Goal: Task Accomplishment & Management: Manage account settings

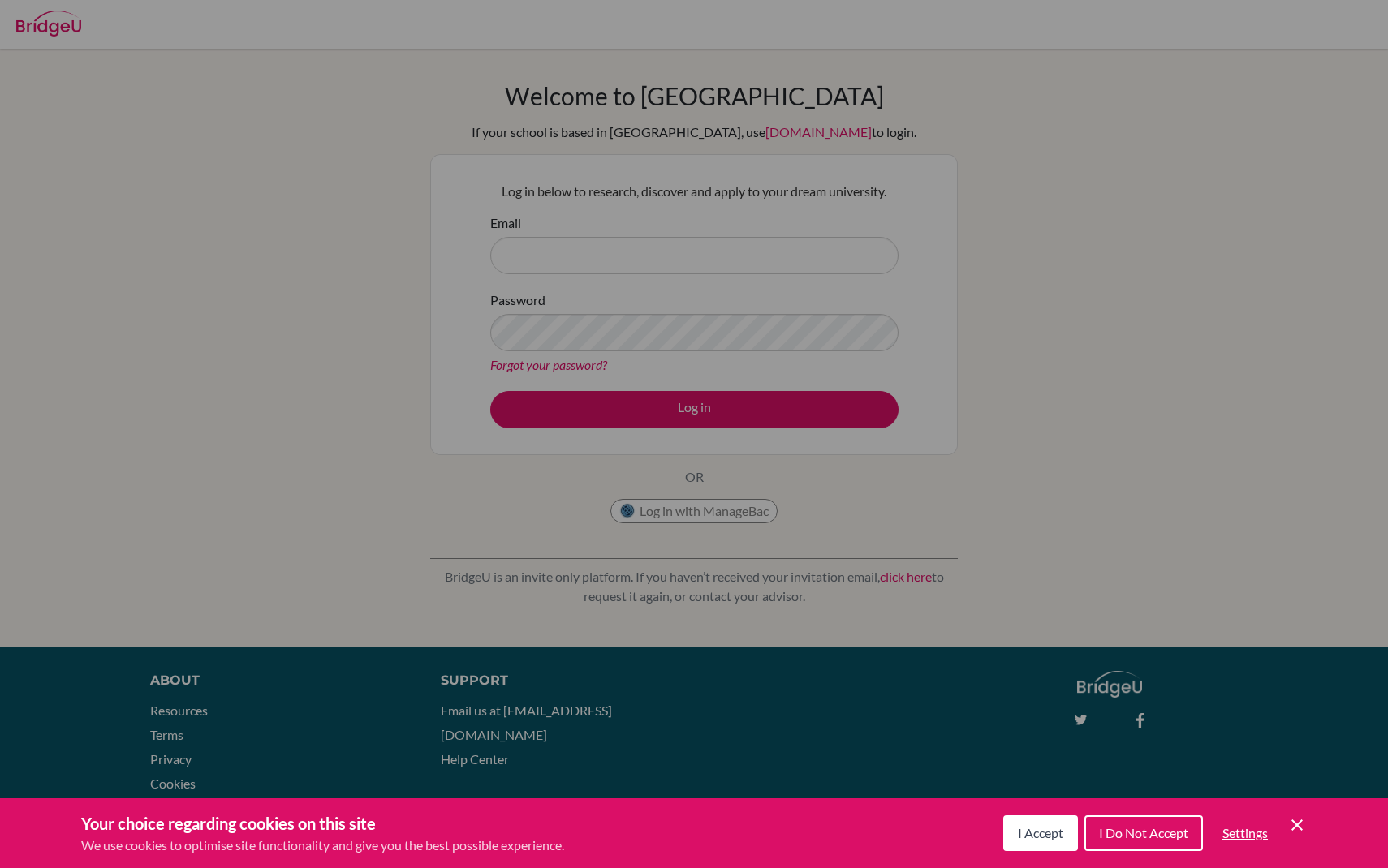
click at [1048, 817] on button "I Accept" at bounding box center [1040, 834] width 75 height 36
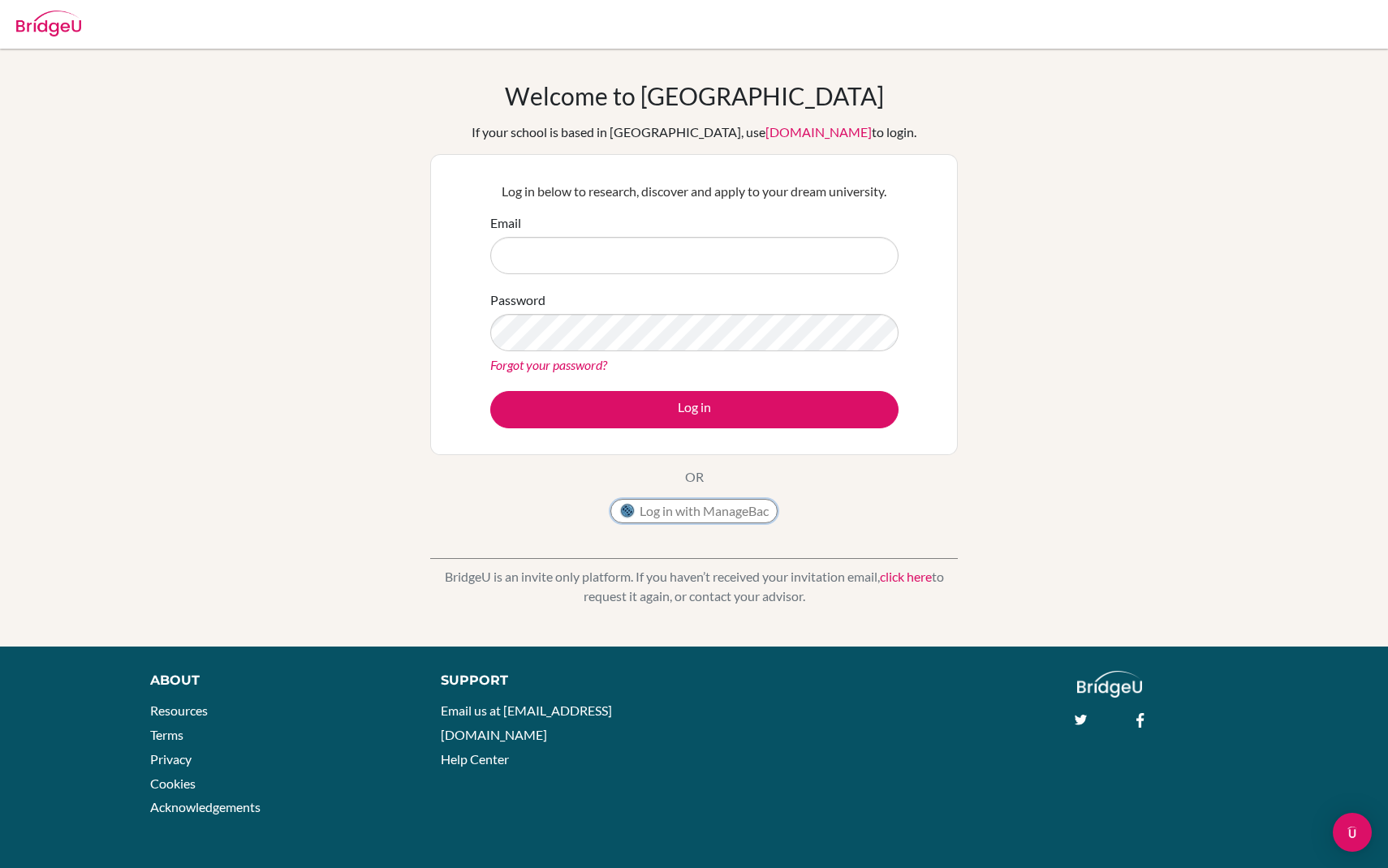
click at [722, 506] on button "Log in with ManageBac" at bounding box center [693, 510] width 167 height 24
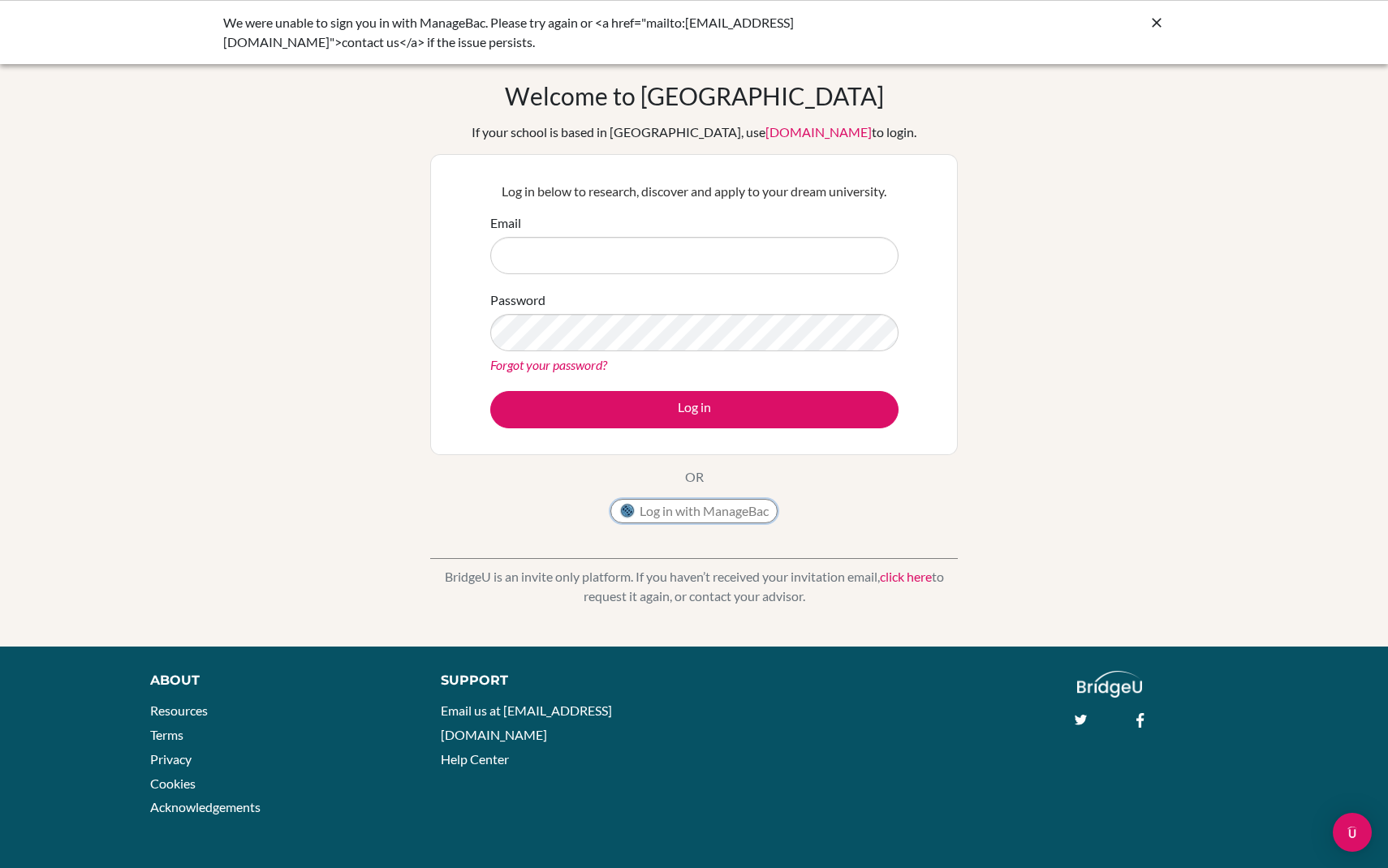
click at [699, 514] on button "Log in with ManageBac" at bounding box center [693, 510] width 167 height 24
click at [699, 507] on button "Log in with ManageBac" at bounding box center [693, 510] width 167 height 24
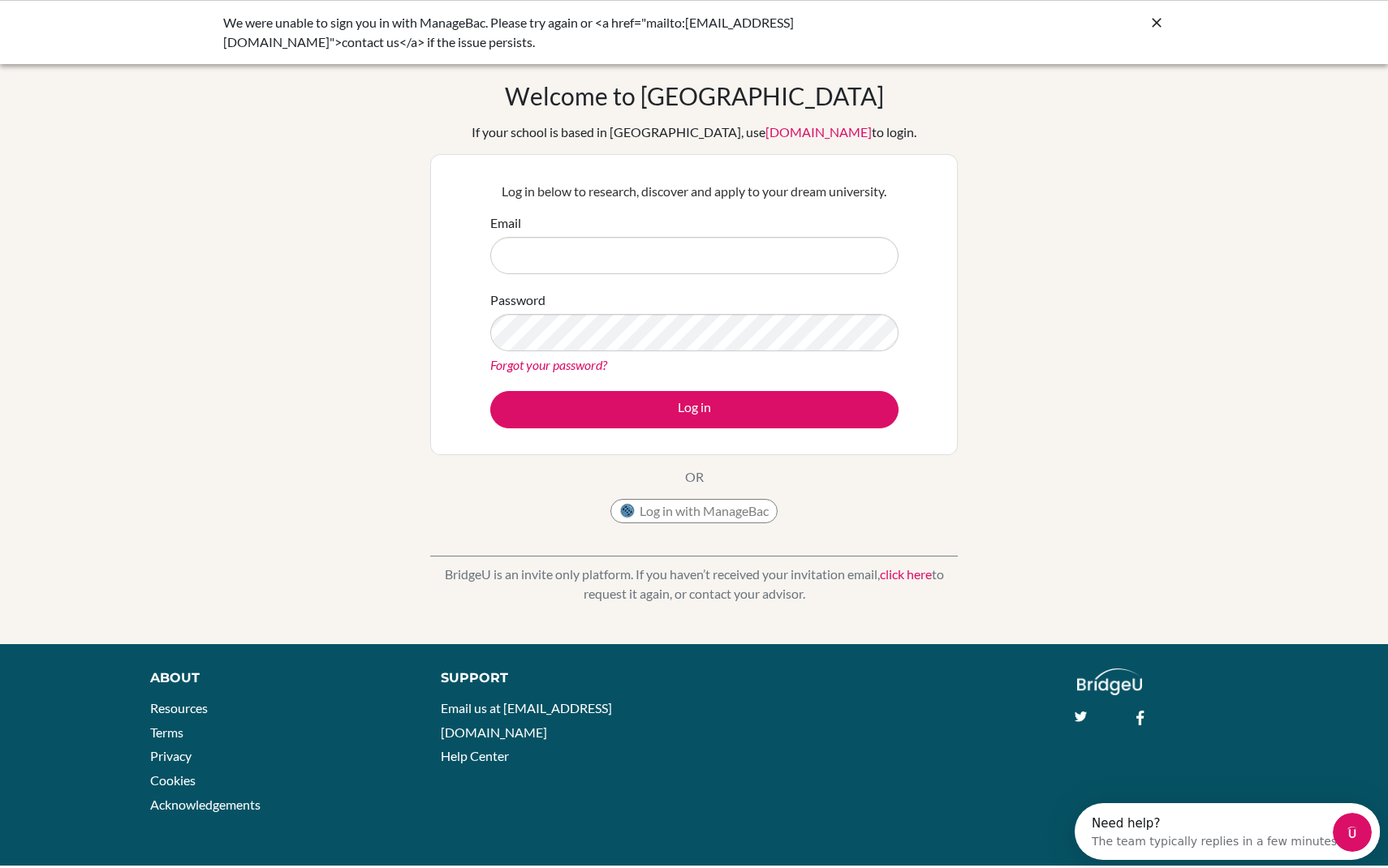
click at [1155, 26] on icon at bounding box center [1157, 23] width 16 height 16
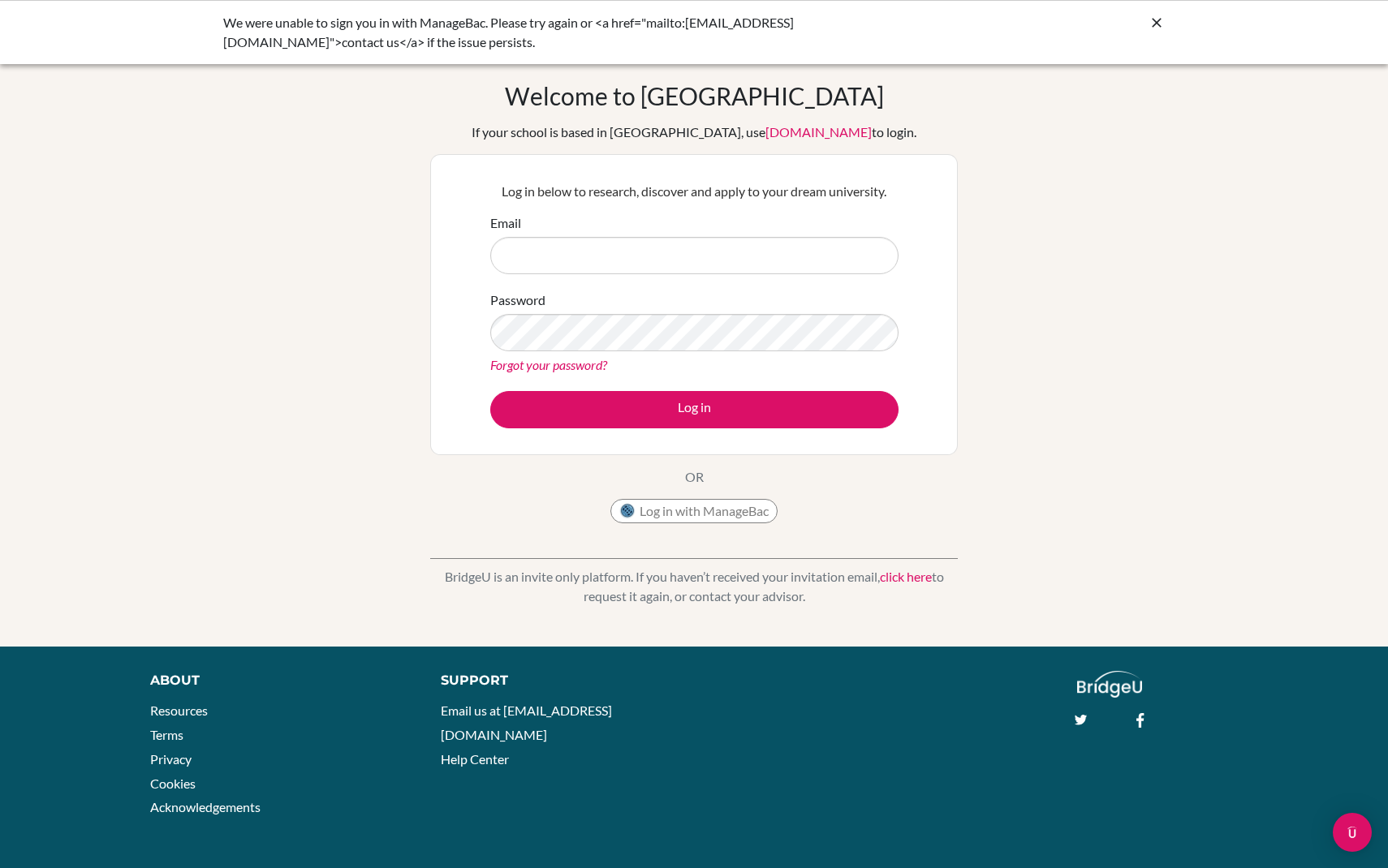
click at [1155, 23] on icon at bounding box center [1157, 23] width 16 height 16
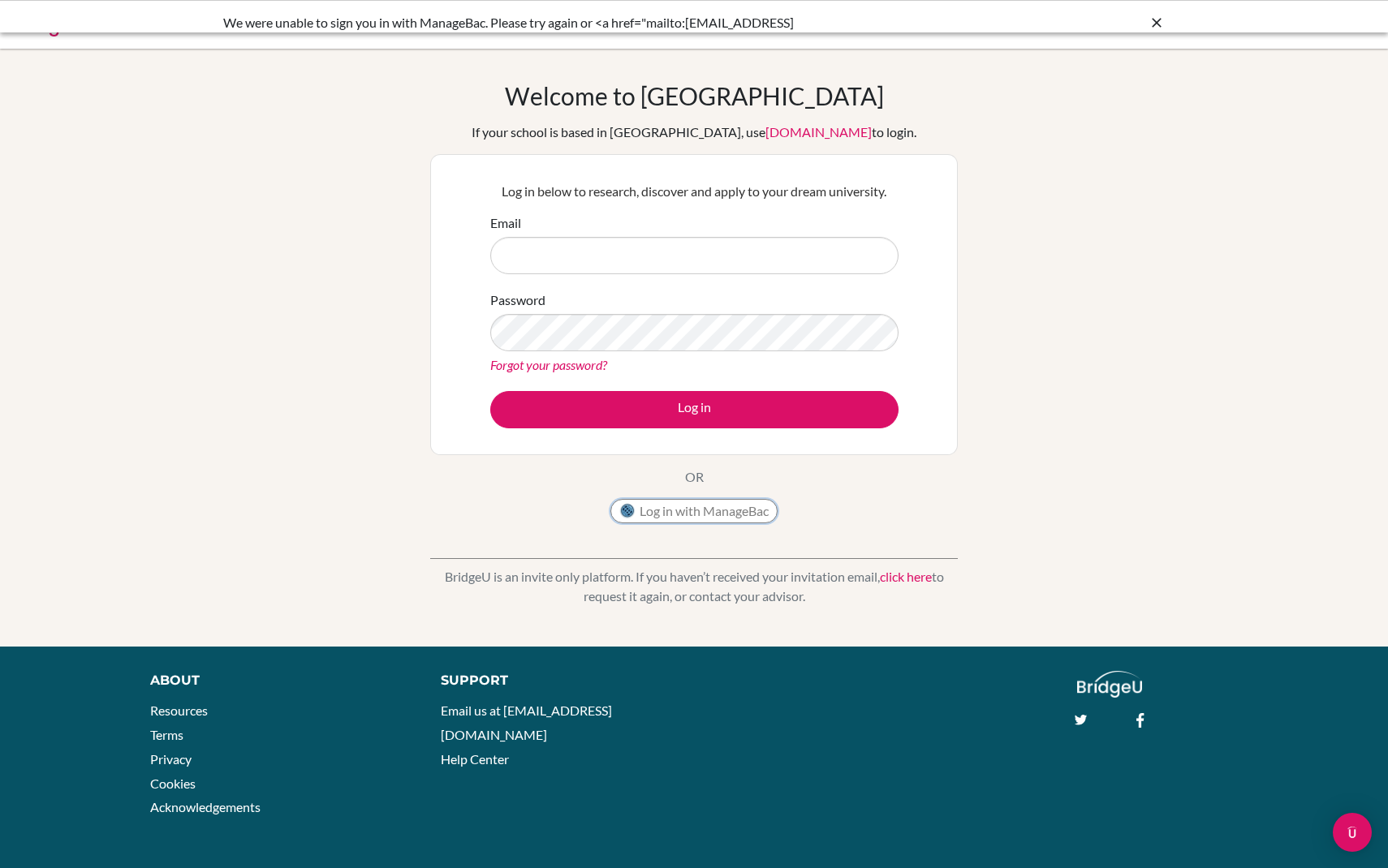
click at [727, 513] on button "Log in with ManageBac" at bounding box center [693, 510] width 167 height 24
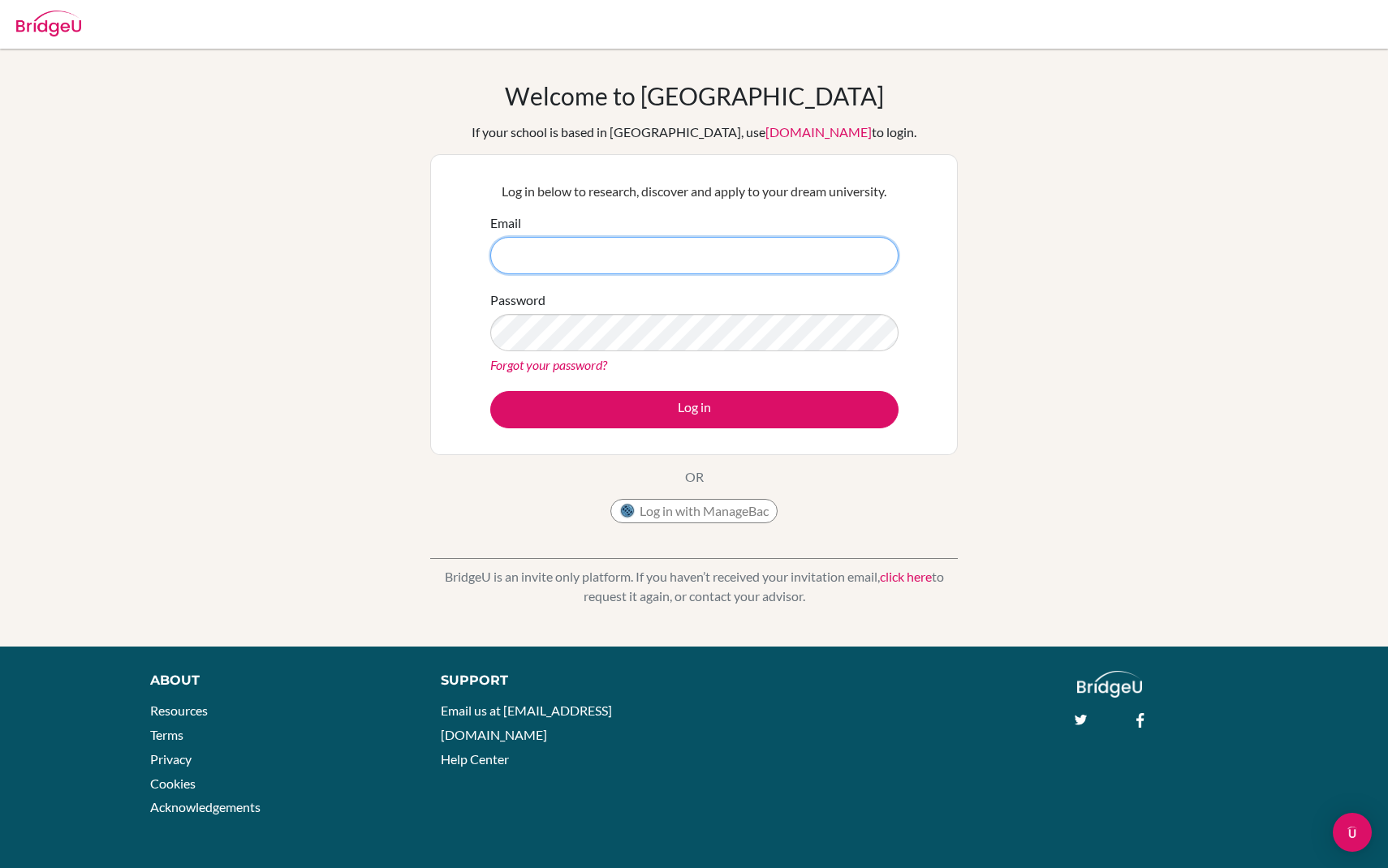
paste input "[EMAIL_ADDRESS][DOMAIN_NAME]"
type input "[EMAIL_ADDRESS][DOMAIN_NAME]"
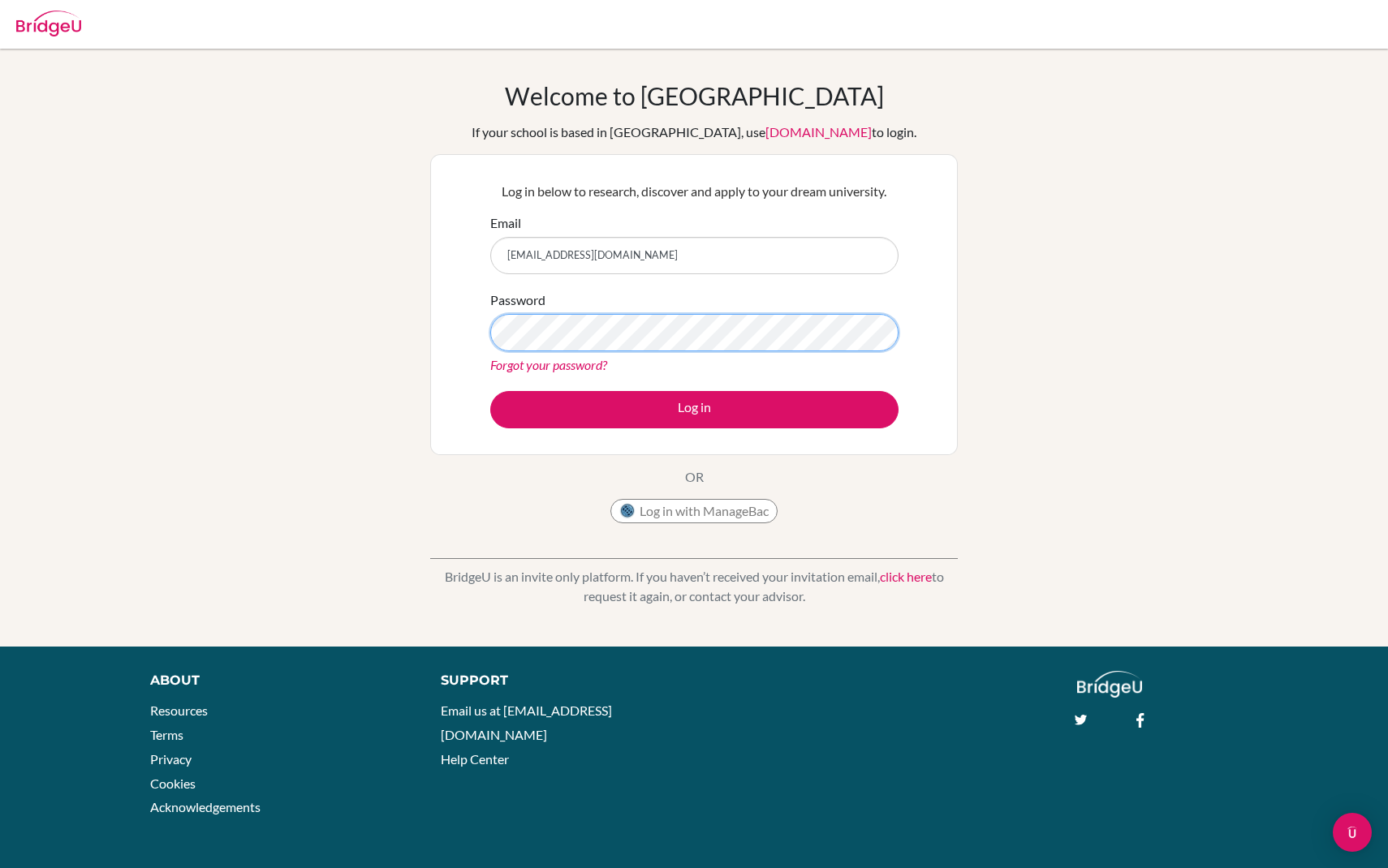
click at [490, 391] on button "Log in" at bounding box center [694, 409] width 408 height 37
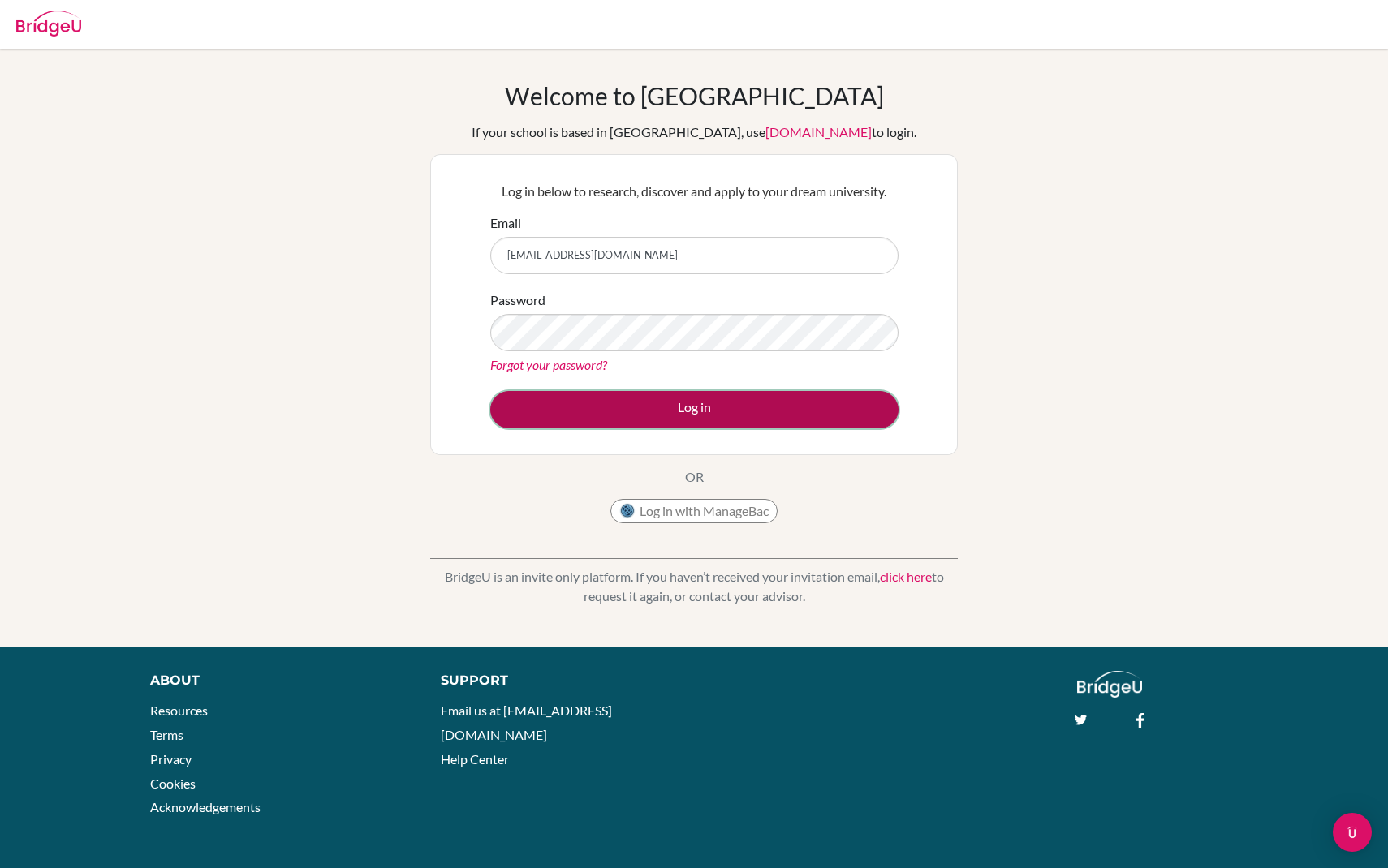
click at [698, 403] on button "Log in" at bounding box center [694, 409] width 408 height 37
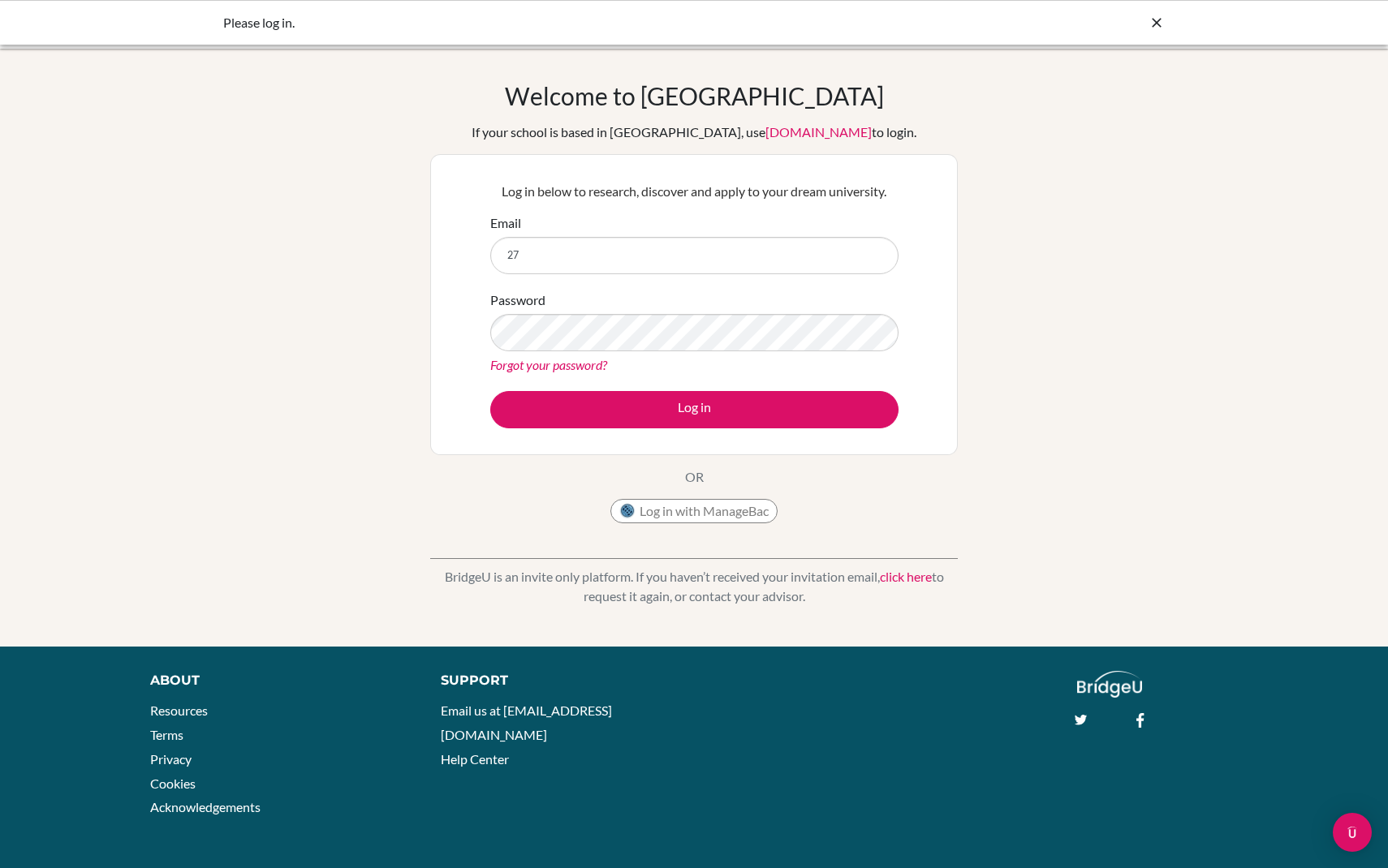
type input "27"
click at [490, 391] on button "Log in" at bounding box center [694, 409] width 408 height 37
